Goal: Use online tool/utility

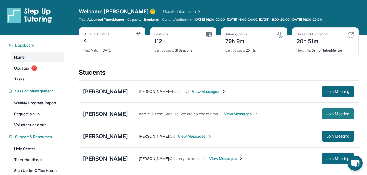
click at [329, 114] on span "Join Meeting" at bounding box center [337, 114] width 23 height 3
click at [322, 113] on button "Join Meeting" at bounding box center [338, 114] width 32 height 11
click at [326, 114] on span "Join Meeting" at bounding box center [337, 114] width 23 height 3
click at [330, 114] on span "Join Meeting" at bounding box center [337, 114] width 23 height 3
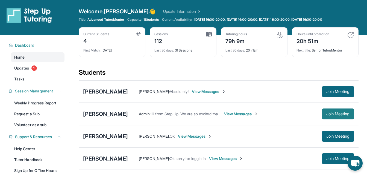
click at [323, 116] on button "Join Meeting" at bounding box center [338, 114] width 32 height 11
